Goal: Find contact information: Find contact information

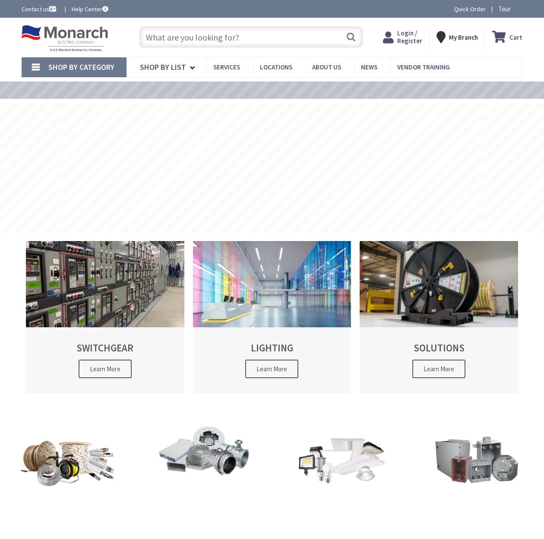
type input "[GEOGRAPHIC_DATA], [GEOGRAPHIC_DATA]"
click at [402, 38] on span "Login / Register" at bounding box center [409, 37] width 25 height 16
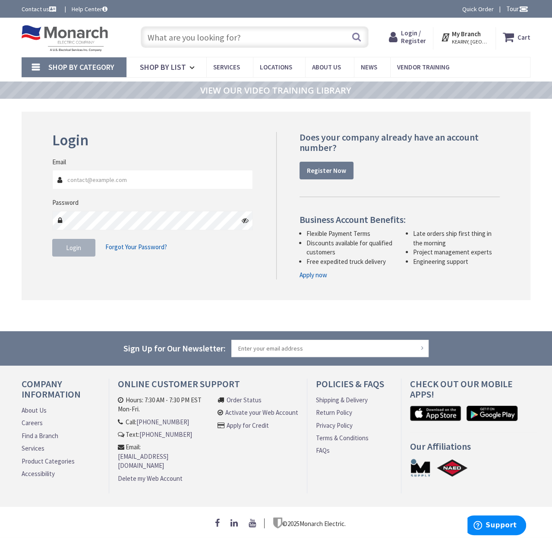
type input "[PERSON_NAME][EMAIL_ADDRESS][DOMAIN_NAME]"
click at [78, 242] on button "Login" at bounding box center [73, 248] width 43 height 18
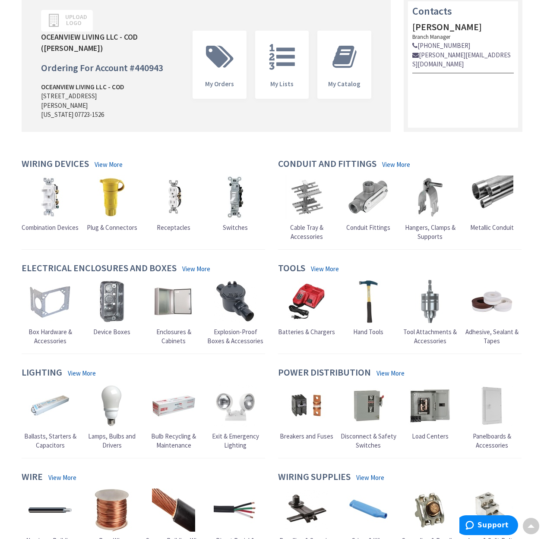
scroll to position [119, 0]
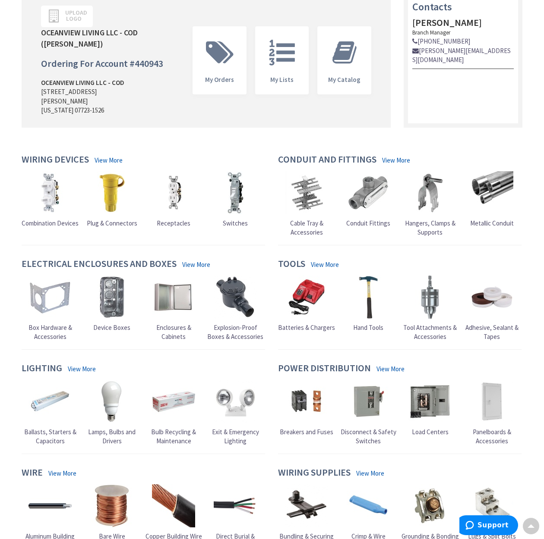
drag, startPoint x: 35, startPoint y: 148, endPoint x: 520, endPoint y: 258, distance: 496.7
click at [517, 261] on div "Wiring Devices View More Combination Devices Plug & Connectors Receptacles" at bounding box center [272, 524] width 514 height 741
click at [521, 259] on div "Tools View More Batteries & Chargers Hand Tools" at bounding box center [399, 304] width 257 height 91
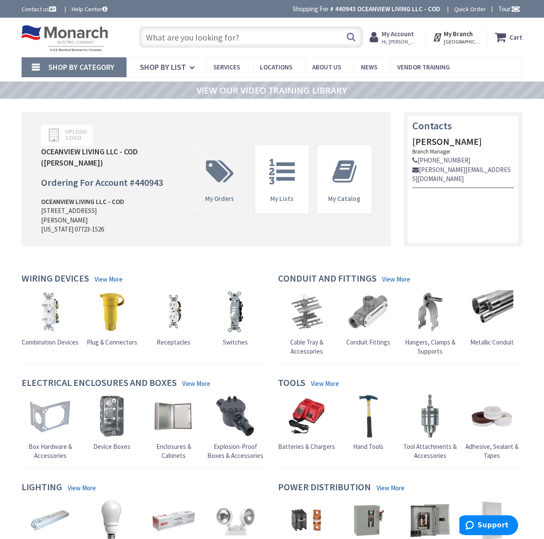
click at [227, 174] on icon at bounding box center [220, 172] width 36 height 26
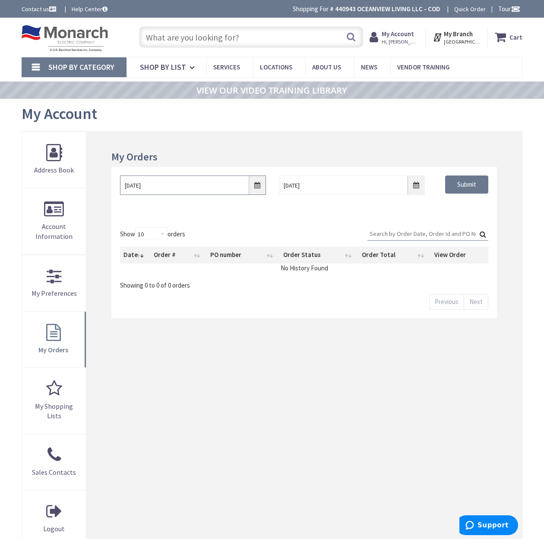
click at [247, 189] on input "[DATE]" at bounding box center [193, 185] width 146 height 19
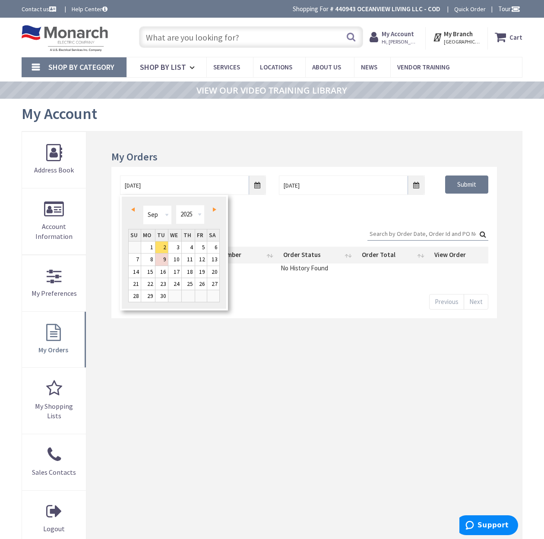
click at [132, 212] on link "Prev" at bounding box center [135, 210] width 12 height 12
click at [140, 248] on link "1" at bounding box center [135, 248] width 13 height 12
type input "06/01/2025"
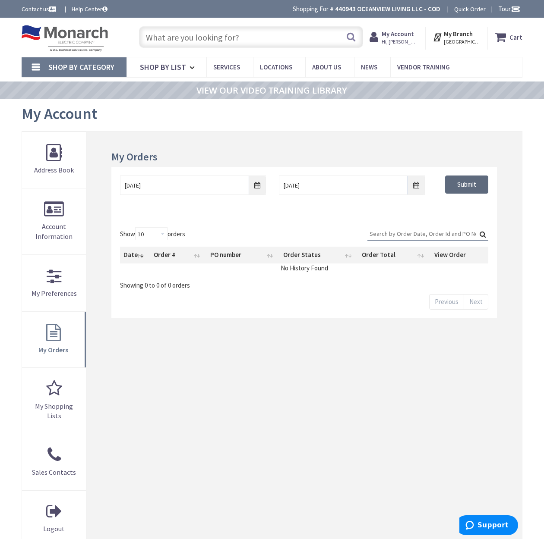
click at [462, 185] on input "Submit" at bounding box center [466, 185] width 43 height 18
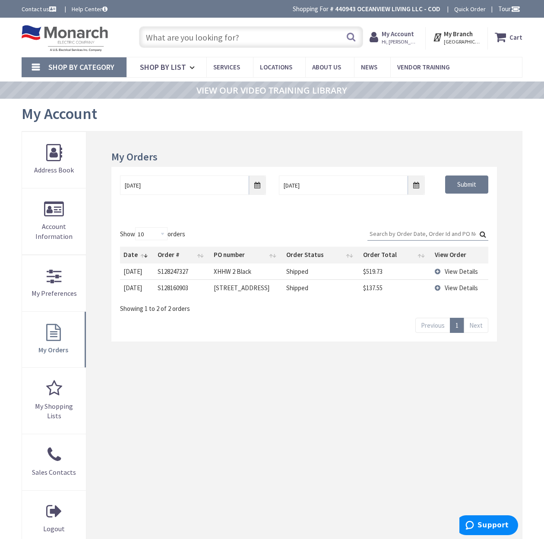
click at [436, 272] on td "View Details" at bounding box center [459, 272] width 57 height 16
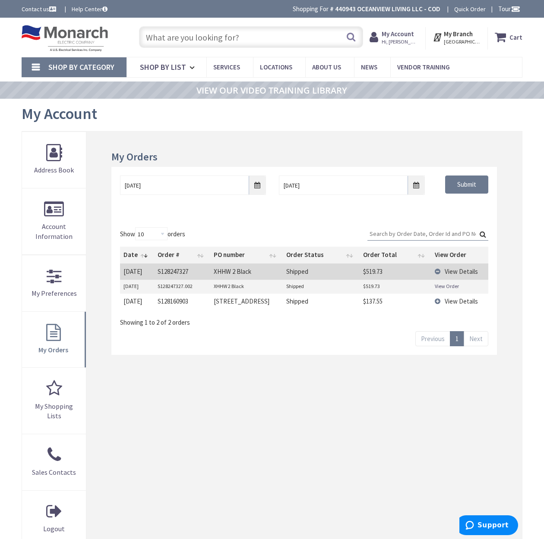
click at [195, 285] on td "S128247327.002" at bounding box center [182, 286] width 57 height 13
click at [216, 285] on td "XHHW 2 Black" at bounding box center [246, 286] width 72 height 13
click at [440, 274] on td "View Details" at bounding box center [459, 272] width 57 height 16
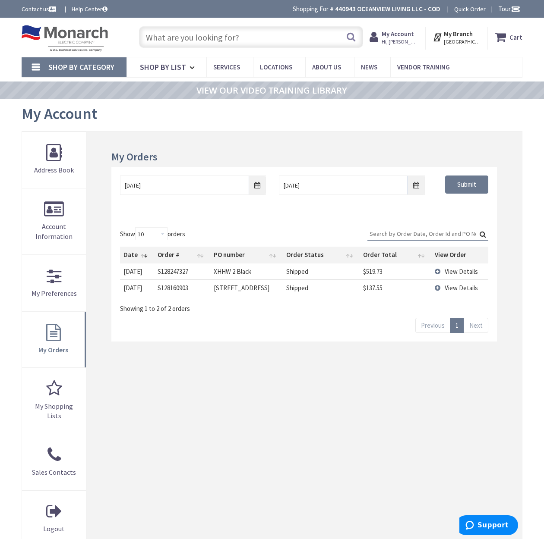
click at [457, 272] on span "View Details" at bounding box center [461, 272] width 33 height 8
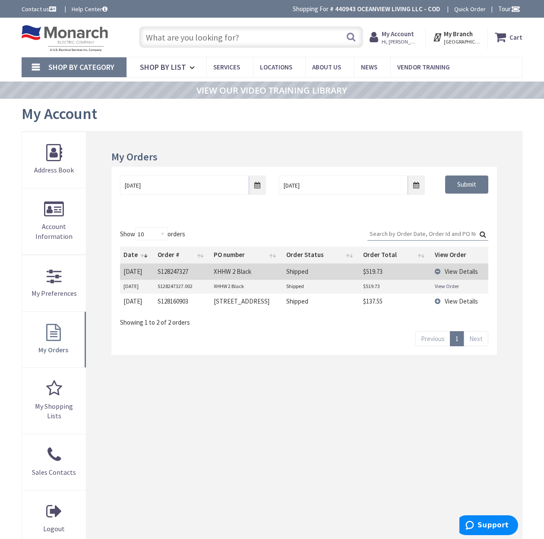
scroll to position [2, 0]
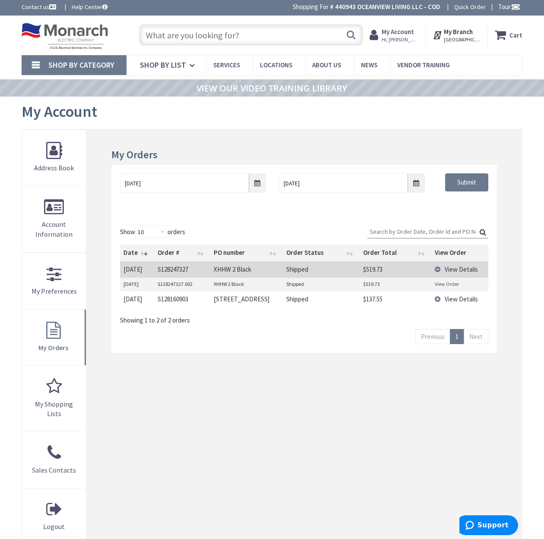
click at [294, 278] on td "Shipped" at bounding box center [321, 284] width 77 height 13
click at [231, 279] on td "XHHW 2 Black" at bounding box center [246, 284] width 72 height 13
click at [221, 284] on td "XHHW 2 Black" at bounding box center [246, 284] width 72 height 13
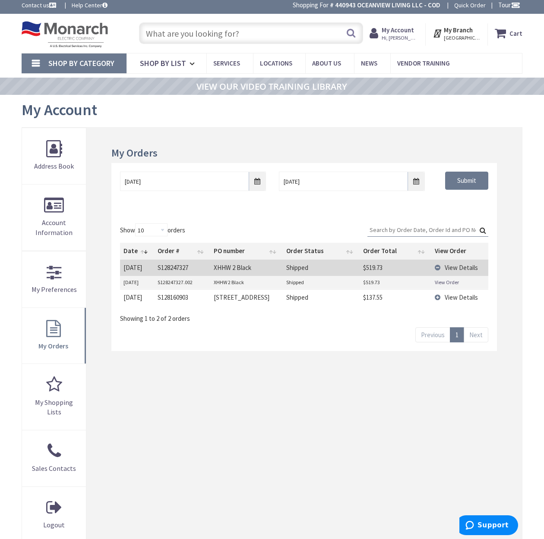
drag, startPoint x: 154, startPoint y: 281, endPoint x: 136, endPoint y: 282, distance: 17.8
click at [154, 281] on td "S128247327.002" at bounding box center [182, 282] width 57 height 13
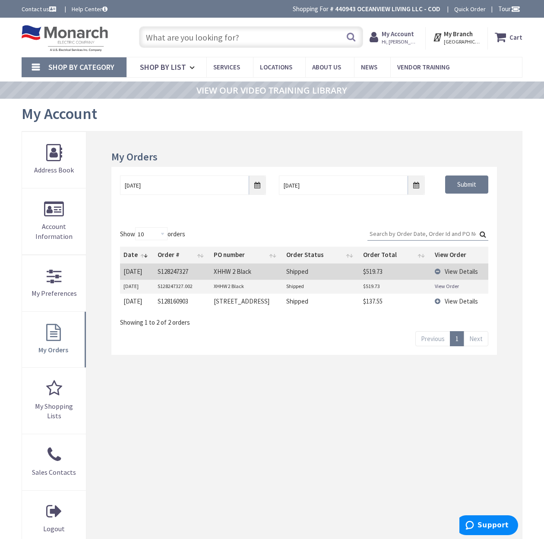
click at [124, 282] on td "7/1/2025" at bounding box center [137, 286] width 34 height 13
click at [443, 296] on td "View Details" at bounding box center [459, 301] width 57 height 16
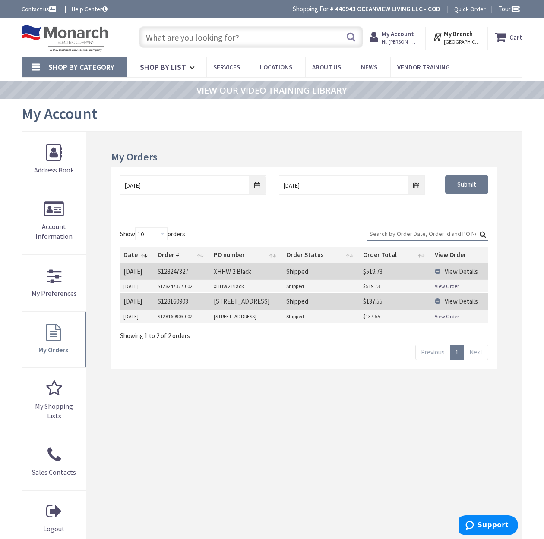
scroll to position [2, 0]
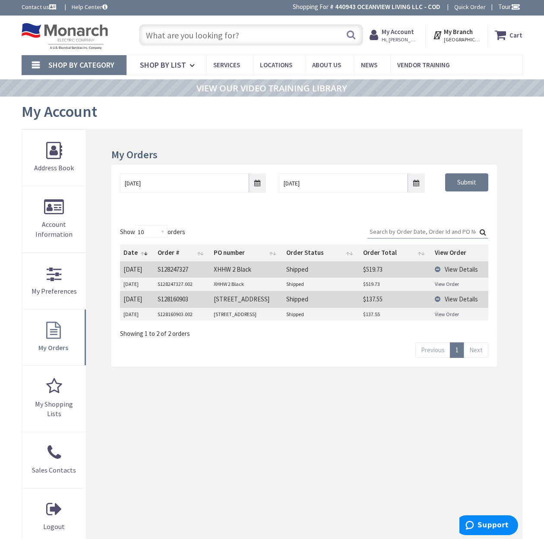
click at [166, 313] on td "S128160903.002" at bounding box center [182, 314] width 57 height 13
click at [409, 32] on strong "My Account" at bounding box center [398, 32] width 32 height 8
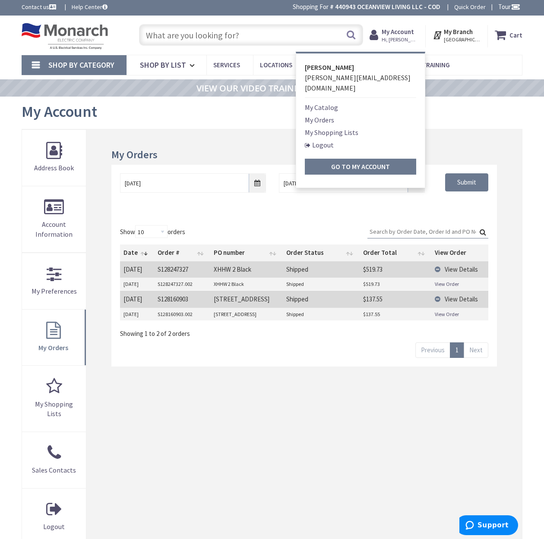
click at [332, 72] on li "[PERSON_NAME]" at bounding box center [360, 67] width 111 height 10
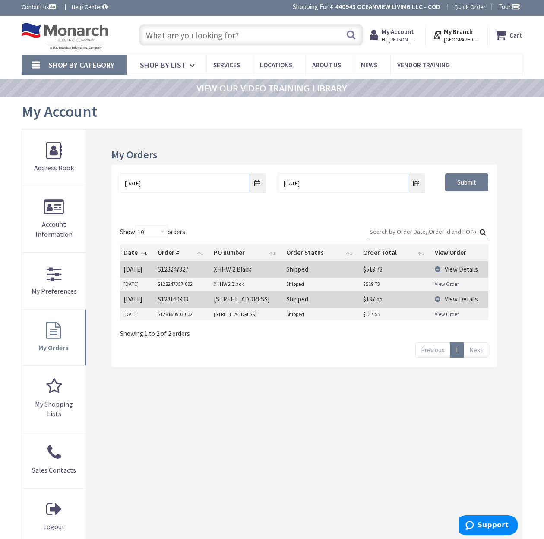
click at [382, 37] on icon at bounding box center [375, 35] width 12 height 16
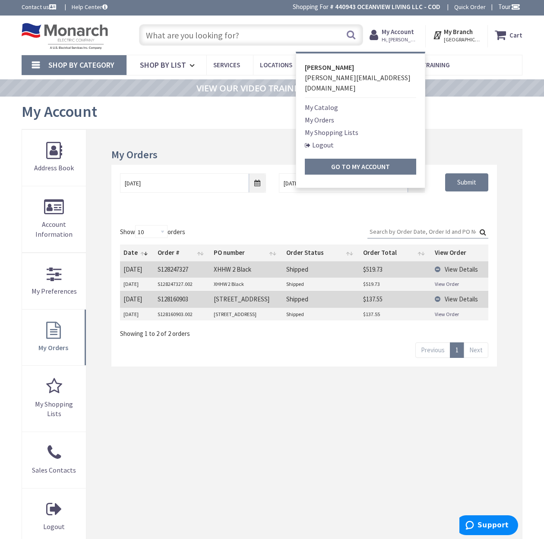
click at [326, 115] on link "My Orders" at bounding box center [319, 120] width 29 height 10
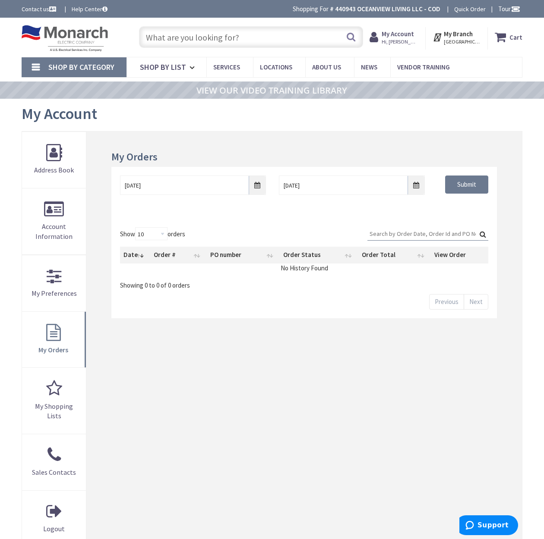
click at [459, 35] on strong "My Branch" at bounding box center [458, 34] width 29 height 8
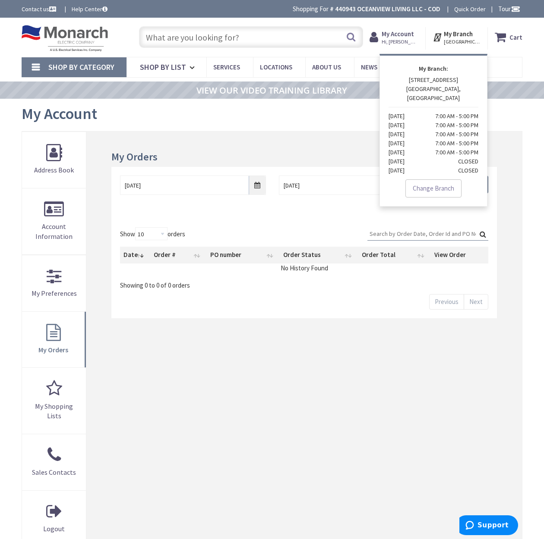
click at [68, 30] on img at bounding box center [65, 38] width 86 height 27
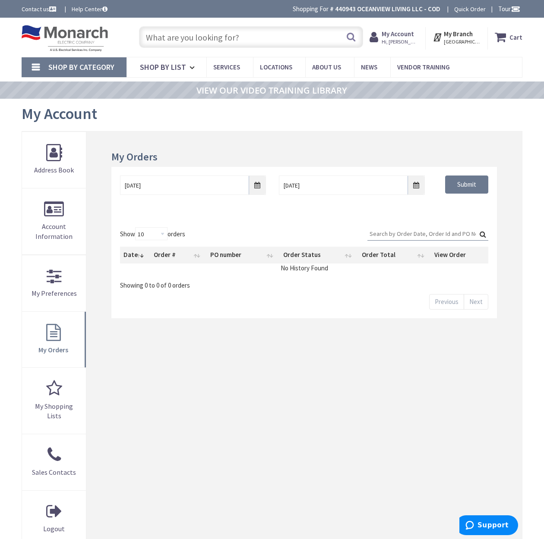
click at [89, 34] on img at bounding box center [65, 38] width 86 height 27
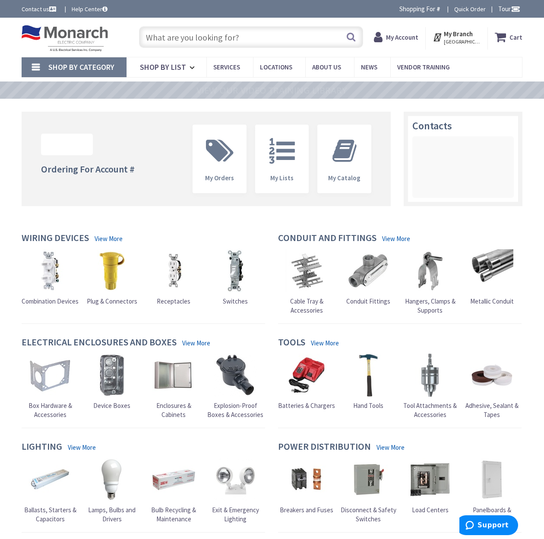
click at [40, 13] on link "Contact us" at bounding box center [40, 9] width 36 height 9
click at [47, 5] on link "Contact us" at bounding box center [40, 9] width 36 height 9
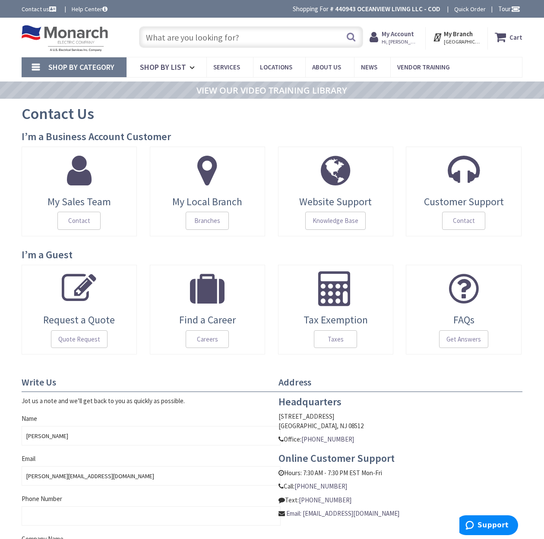
click at [187, 208] on link "My Local Branch Branches" at bounding box center [208, 192] width 116 height 90
click at [229, 190] on link "My Local Branch Branches" at bounding box center [208, 192] width 116 height 90
click at [227, 195] on link "My Local Branch Branches" at bounding box center [208, 192] width 116 height 90
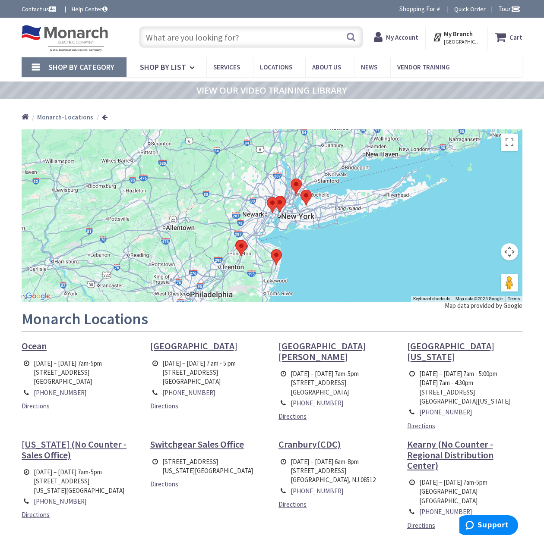
click at [453, 31] on strong "My Branch" at bounding box center [458, 34] width 29 height 8
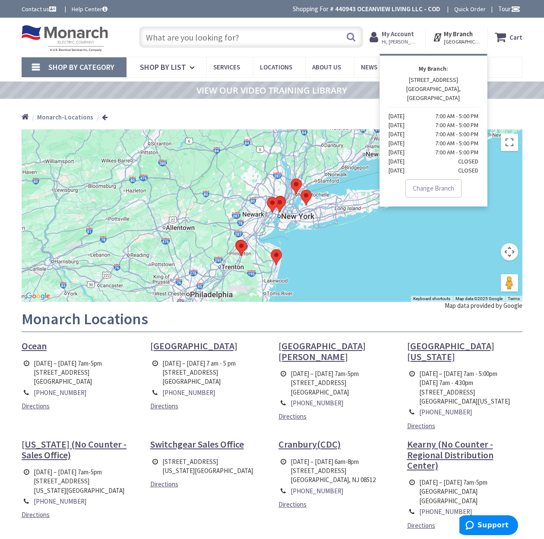
click at [414, 32] on strong "My Account" at bounding box center [398, 34] width 32 height 8
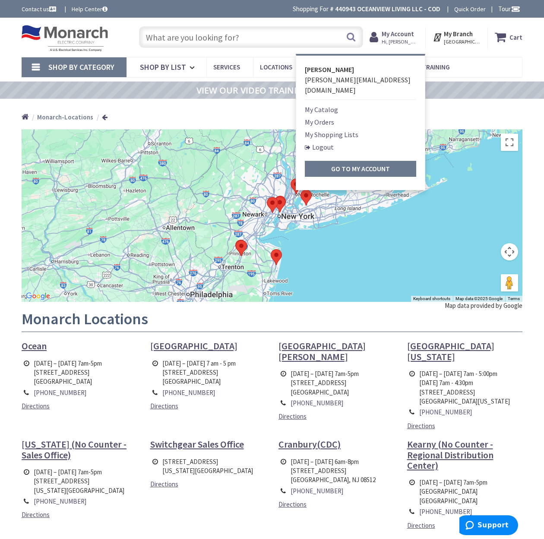
click at [325, 117] on link "My Orders" at bounding box center [319, 122] width 29 height 10
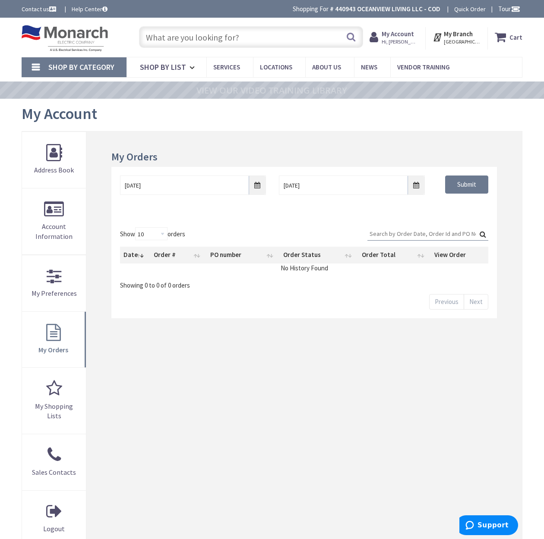
scroll to position [226, 0]
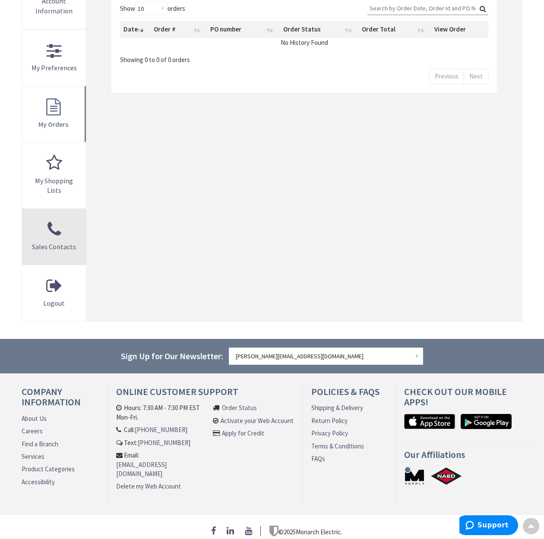
click at [38, 243] on span "Sales Contacts" at bounding box center [54, 247] width 44 height 9
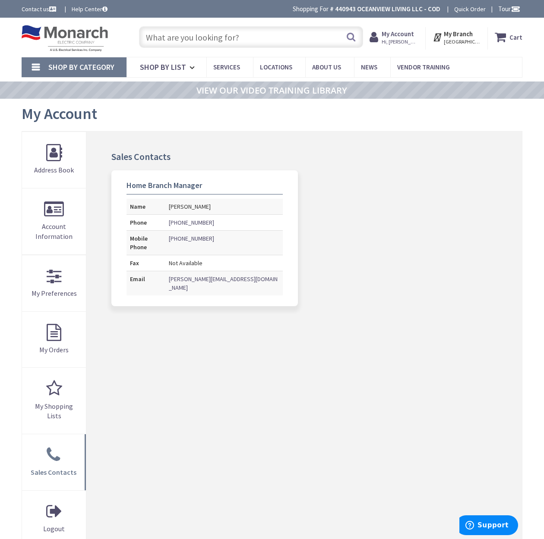
click at [370, 242] on ol "Home Branch Manager Name [PERSON_NAME] Phone [PHONE_NUMBER] Mobile Phone [PHONE…" at bounding box center [304, 244] width 398 height 149
drag, startPoint x: 116, startPoint y: 151, endPoint x: 295, endPoint y: 275, distance: 217.9
click at [295, 275] on div "Sales Contacts Home Branch Manager Name [PERSON_NAME] Phone [PHONE_NUMBER] Mobi…" at bounding box center [303, 340] width 435 height 416
click at [329, 283] on ol "Home Branch Manager Name [PERSON_NAME] Phone [PHONE_NUMBER] Mobile Phone [PHONE…" at bounding box center [304, 244] width 398 height 149
drag, startPoint x: 334, startPoint y: 283, endPoint x: 104, endPoint y: 155, distance: 263.3
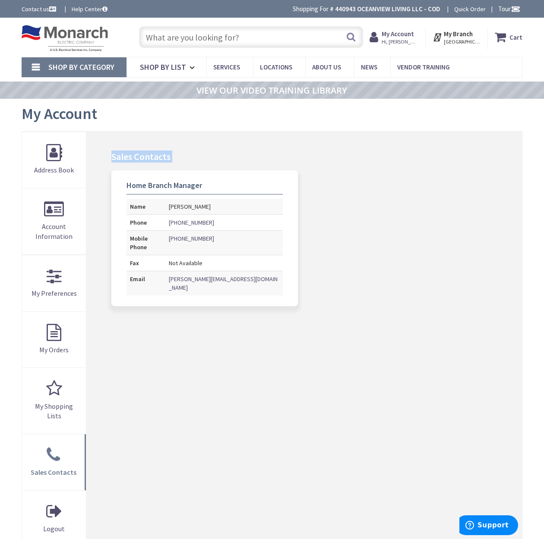
click at [104, 155] on div "Sales Contacts Home Branch Manager Name [PERSON_NAME] Phone [PHONE_NUMBER] Mobi…" at bounding box center [303, 340] width 435 height 416
click at [106, 152] on div "Sales Contacts Home Branch Manager Name [PERSON_NAME] Phone [PHONE_NUMBER] Mobi…" at bounding box center [303, 340] width 435 height 416
drag, startPoint x: 106, startPoint y: 152, endPoint x: 414, endPoint y: 275, distance: 331.8
click at [414, 275] on div "Sales Contacts Home Branch Manager Name [PERSON_NAME] Phone [PHONE_NUMBER] Mobi…" at bounding box center [303, 340] width 435 height 416
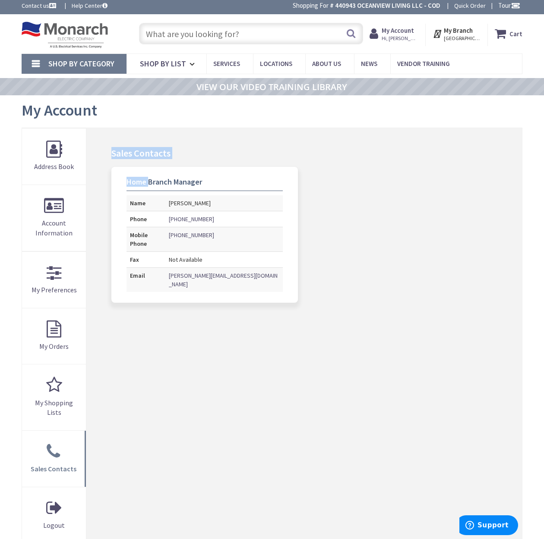
scroll to position [4, 0]
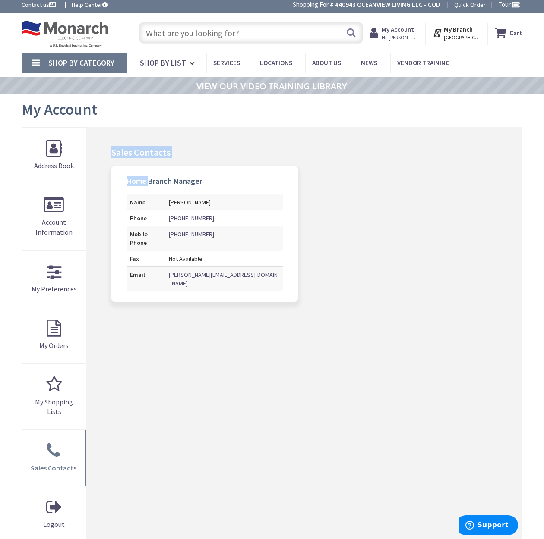
click at [416, 283] on ol "Home Branch Manager Name [PERSON_NAME] Phone [PHONE_NUMBER] Mobile Phone [PHONE…" at bounding box center [304, 240] width 398 height 149
drag, startPoint x: 227, startPoint y: 221, endPoint x: 111, endPoint y: 135, distance: 144.3
click at [111, 135] on div "Sales Contacts Home Branch Manager Name [PERSON_NAME] Phone [PHONE_NUMBER] Mobi…" at bounding box center [303, 335] width 435 height 416
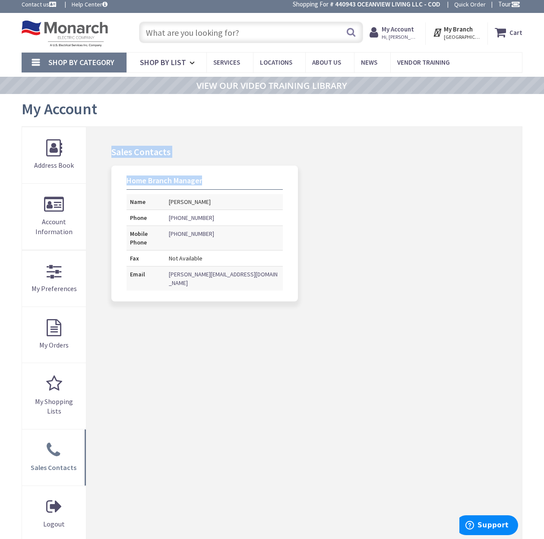
click at [110, 135] on div "Sales Contacts Home Branch Manager Name [PERSON_NAME] Phone [PHONE_NUMBER] Mobi…" at bounding box center [303, 335] width 435 height 416
drag, startPoint x: 112, startPoint y: 153, endPoint x: 288, endPoint y: 271, distance: 211.5
click at [288, 271] on div "Sales Contacts Home Branch Manager Name [PERSON_NAME] Phone [PHONE_NUMBER] Mobi…" at bounding box center [303, 334] width 435 height 416
click at [288, 271] on address "Home Branch Manager Name [PERSON_NAME] Phone [PHONE_NUMBER] Mobile Phone [PHONE…" at bounding box center [204, 233] width 186 height 136
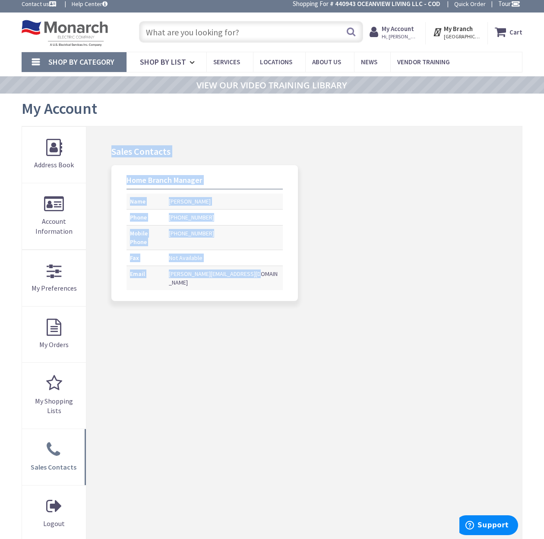
drag, startPoint x: 288, startPoint y: 271, endPoint x: 103, endPoint y: 132, distance: 231.2
click at [103, 132] on div "Sales Contacts Home Branch Manager Name [PERSON_NAME] Phone [PHONE_NUMBER] Mobi…" at bounding box center [303, 334] width 435 height 416
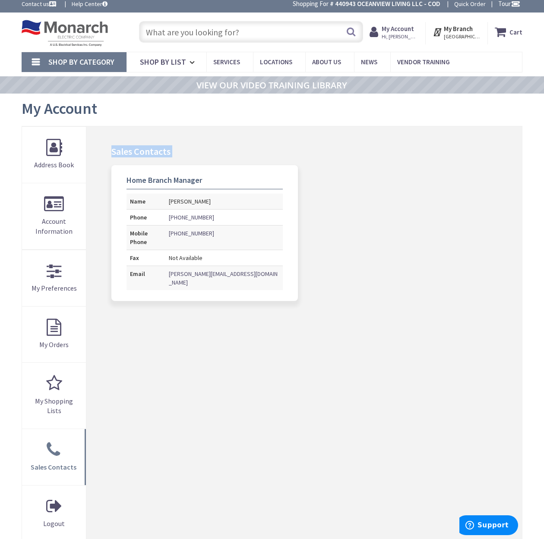
drag, startPoint x: 113, startPoint y: 149, endPoint x: 328, endPoint y: 280, distance: 251.0
click at [328, 279] on div "Sales Contacts Home Branch Manager Name [PERSON_NAME] Phone [PHONE_NUMBER] Mobi…" at bounding box center [303, 334] width 435 height 416
click at [383, 278] on ol "Home Branch Manager Name [PERSON_NAME] Phone [PHONE_NUMBER] Mobile Phone [PHONE…" at bounding box center [304, 239] width 398 height 149
drag, startPoint x: 46, startPoint y: 139, endPoint x: 107, endPoint y: 140, distance: 60.9
click at [107, 140] on div "Sales Contacts Home Branch Manager Name [PERSON_NAME] Phone [PHONE_NUMBER] Mobi…" at bounding box center [303, 334] width 435 height 416
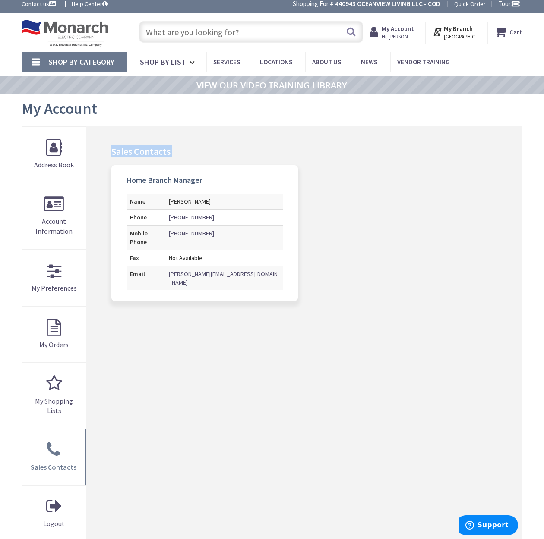
click at [107, 140] on div "Sales Contacts Home Branch Manager Name [PERSON_NAME] Phone [PHONE_NUMBER] Mobi…" at bounding box center [303, 334] width 435 height 416
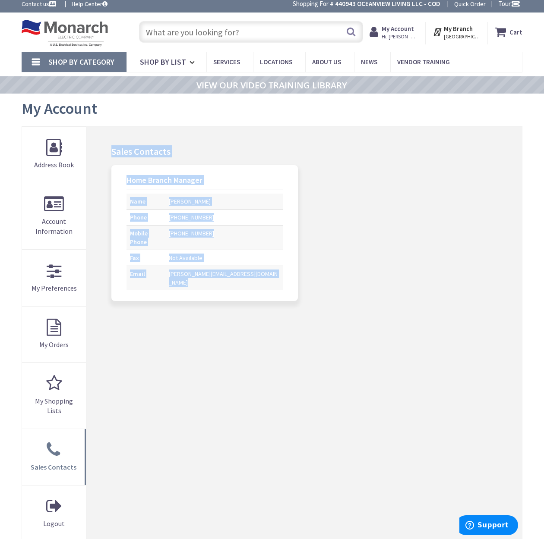
drag, startPoint x: 107, startPoint y: 140, endPoint x: 296, endPoint y: 271, distance: 230.3
click at [293, 271] on div "Sales Contacts Home Branch Manager Name [PERSON_NAME] Phone [PHONE_NUMBER] Mobi…" at bounding box center [303, 334] width 435 height 416
click at [312, 273] on ol "Home Branch Manager Name [PERSON_NAME] Phone [PHONE_NUMBER] Mobile Phone [PHONE…" at bounding box center [304, 239] width 398 height 149
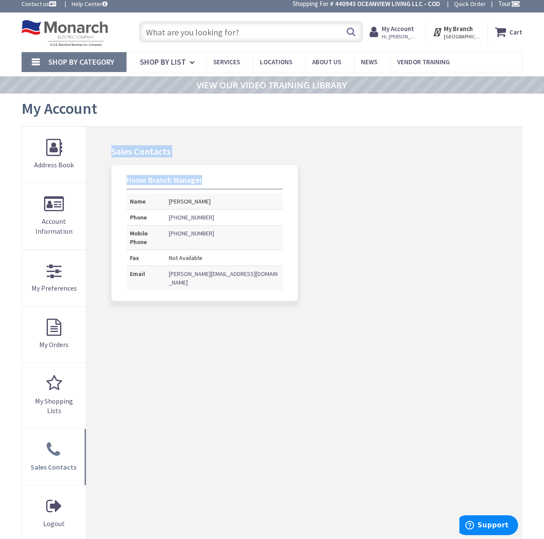
drag, startPoint x: 275, startPoint y: 261, endPoint x: 108, endPoint y: 142, distance: 204.9
click at [108, 142] on div "Sales Contacts Home Branch Manager Name [PERSON_NAME] Phone [PHONE_NUMBER] Mobi…" at bounding box center [303, 334] width 435 height 416
click at [118, 135] on div "Sales Contacts Home Branch Manager Name [PERSON_NAME] Phone [PHONE_NUMBER] Mobi…" at bounding box center [303, 334] width 435 height 416
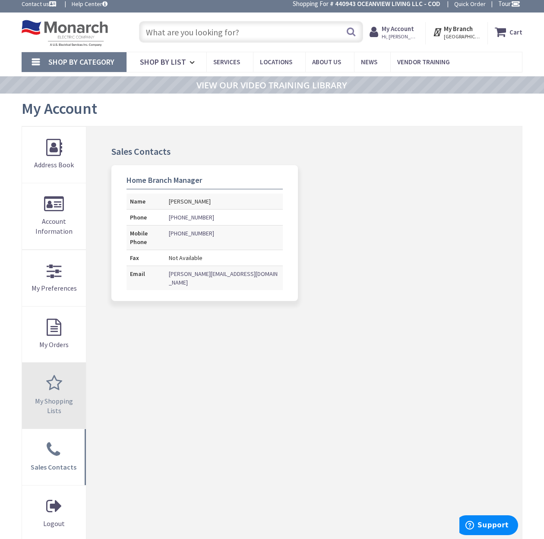
scroll to position [0, 0]
